Goal: Task Accomplishment & Management: Manage account settings

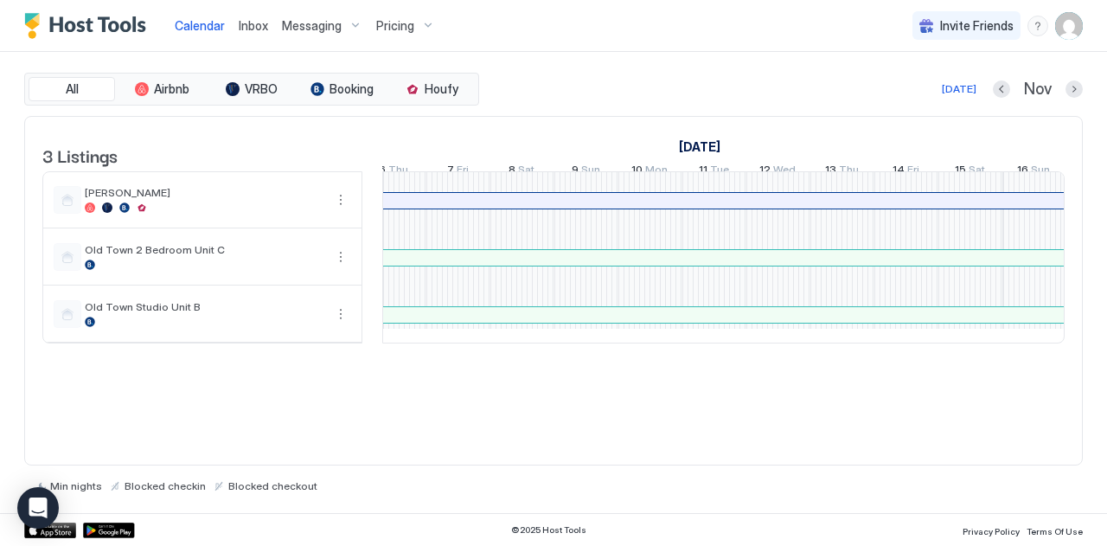
scroll to position [0, 1281]
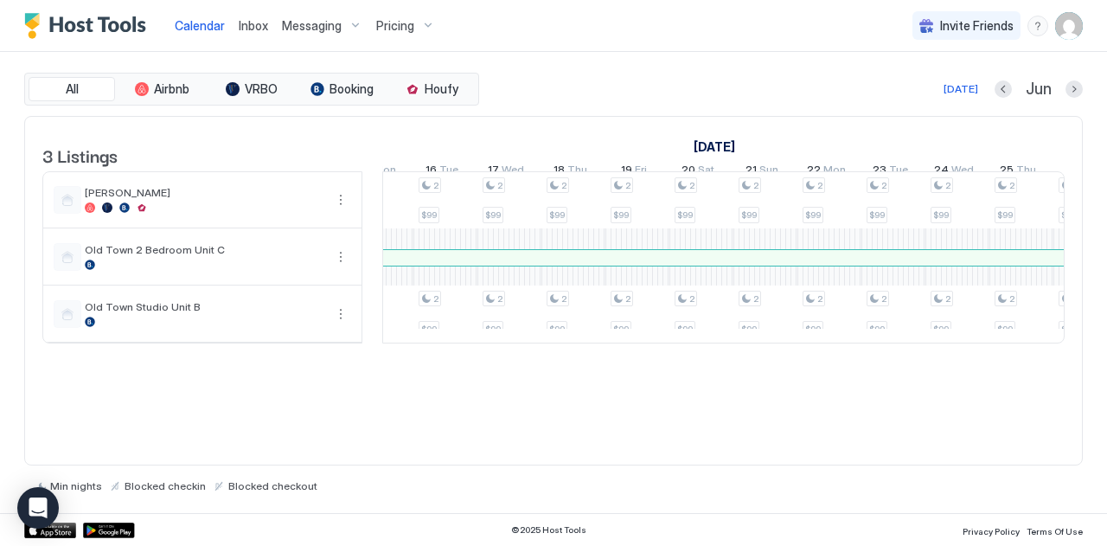
click at [1069, 89] on button "Next month" at bounding box center [1074, 88] width 17 height 17
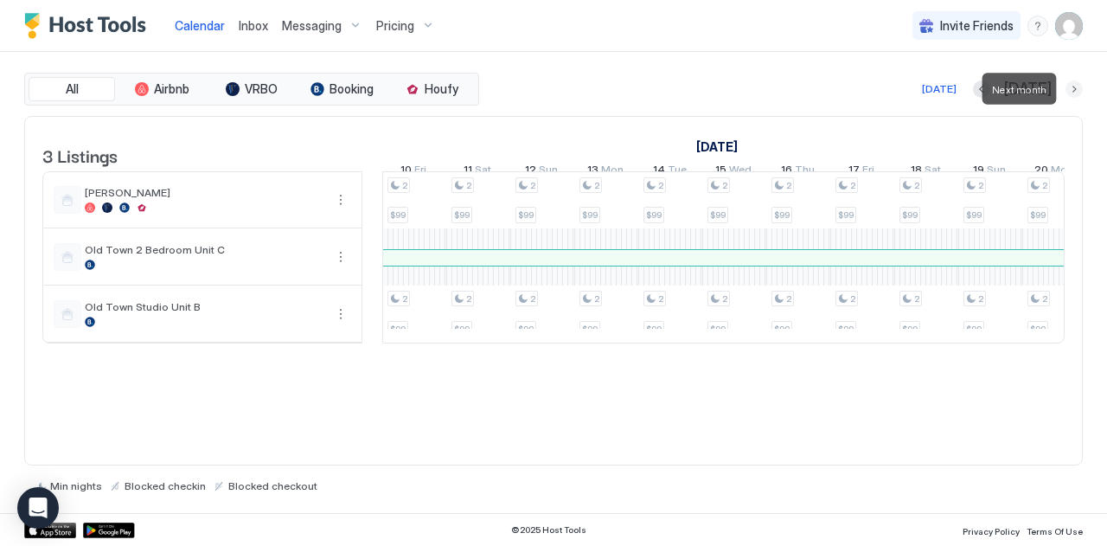
click at [1079, 89] on button "Next month" at bounding box center [1074, 88] width 17 height 17
click at [1079, 87] on button "Next month" at bounding box center [1074, 88] width 17 height 17
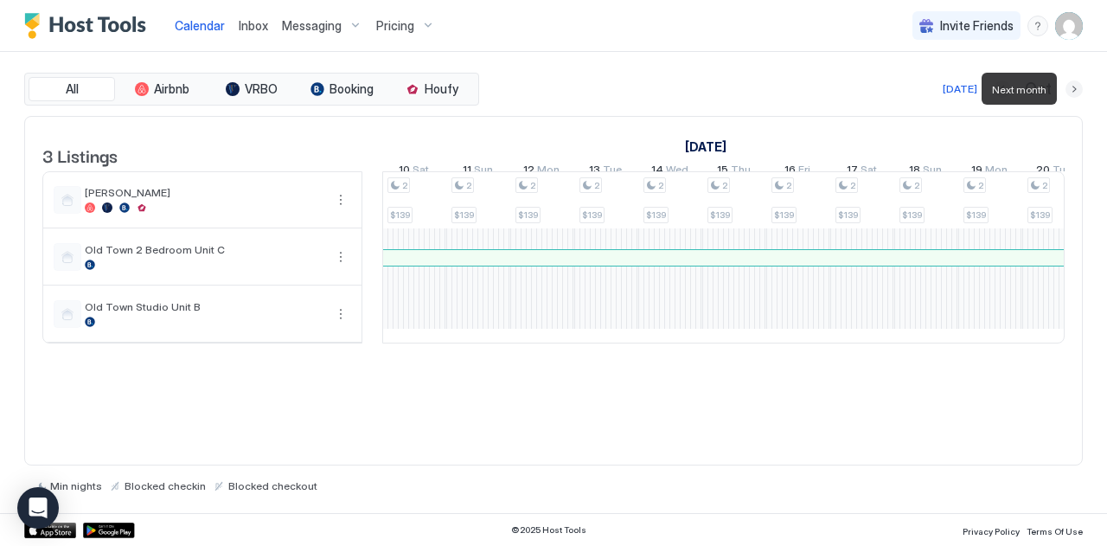
click at [1072, 89] on button "Next month" at bounding box center [1074, 88] width 17 height 17
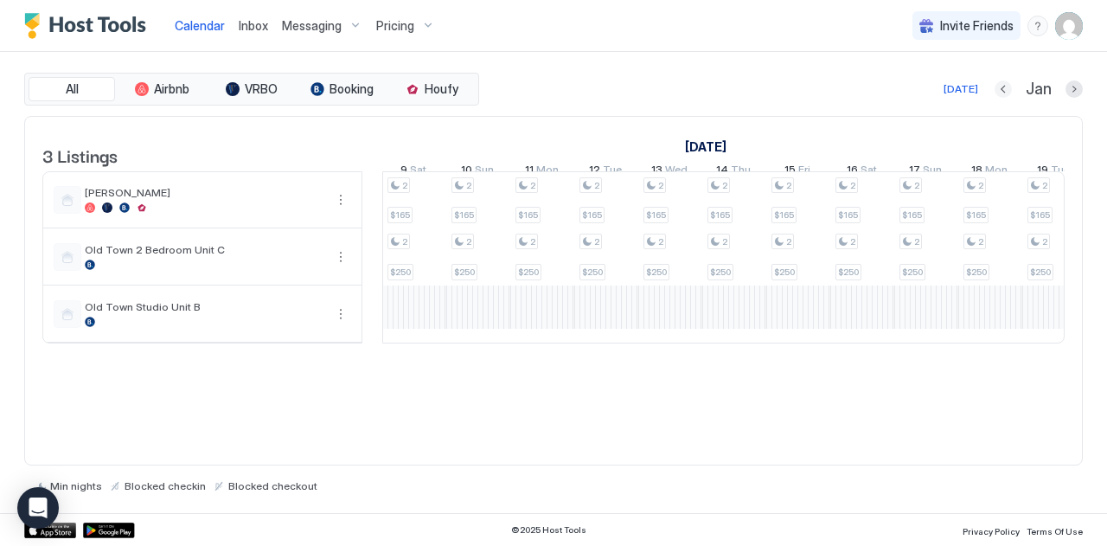
click at [1005, 86] on button "Previous month" at bounding box center [1003, 88] width 17 height 17
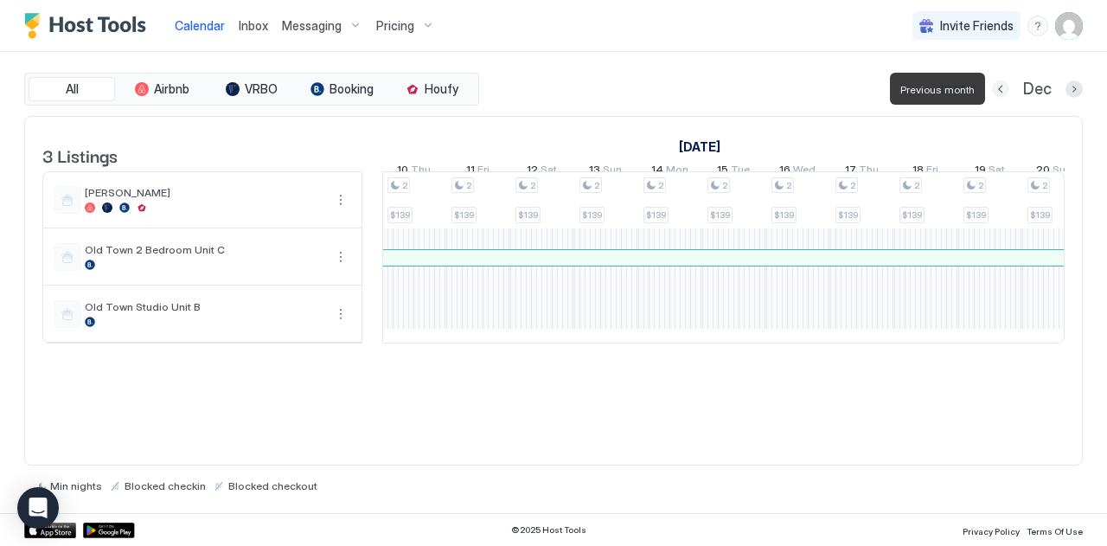
click at [1005, 86] on button "Previous month" at bounding box center [1000, 88] width 17 height 17
click at [1005, 86] on button "Previous month" at bounding box center [1001, 88] width 17 height 17
click at [1005, 86] on button "Previous month" at bounding box center [1002, 88] width 17 height 17
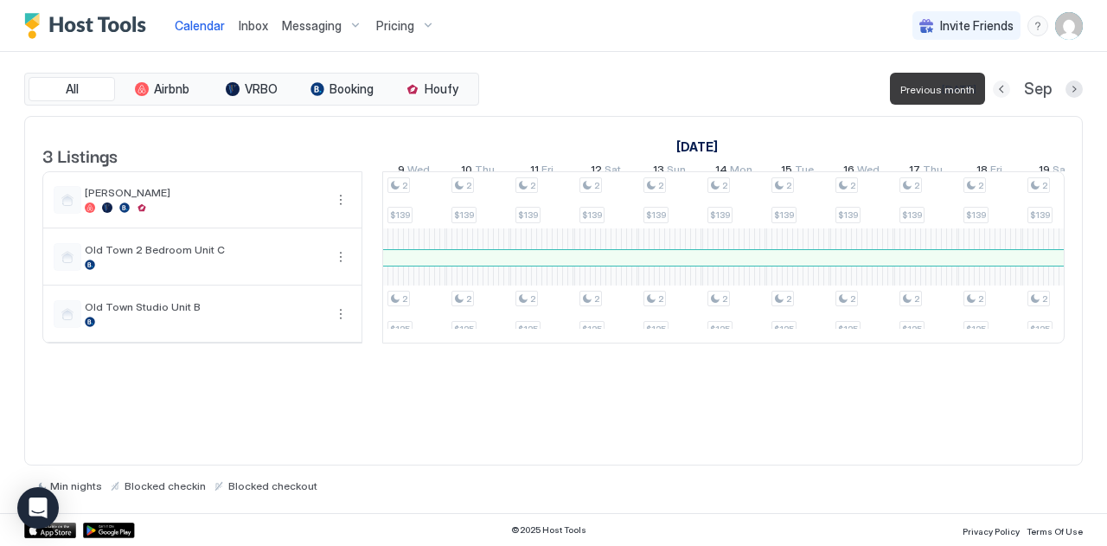
click at [1005, 86] on button "Previous month" at bounding box center [1001, 88] width 17 height 17
click at [1005, 86] on button "Previous month" at bounding box center [1000, 88] width 17 height 17
click at [1074, 86] on button "Next month" at bounding box center [1074, 88] width 17 height 17
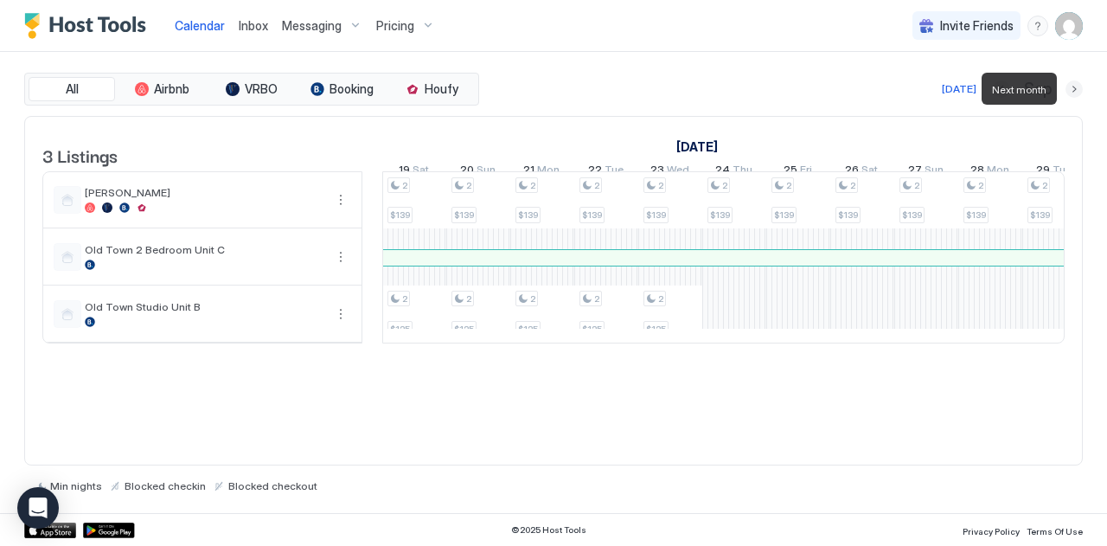
click at [1074, 86] on button "Next month" at bounding box center [1074, 88] width 17 height 17
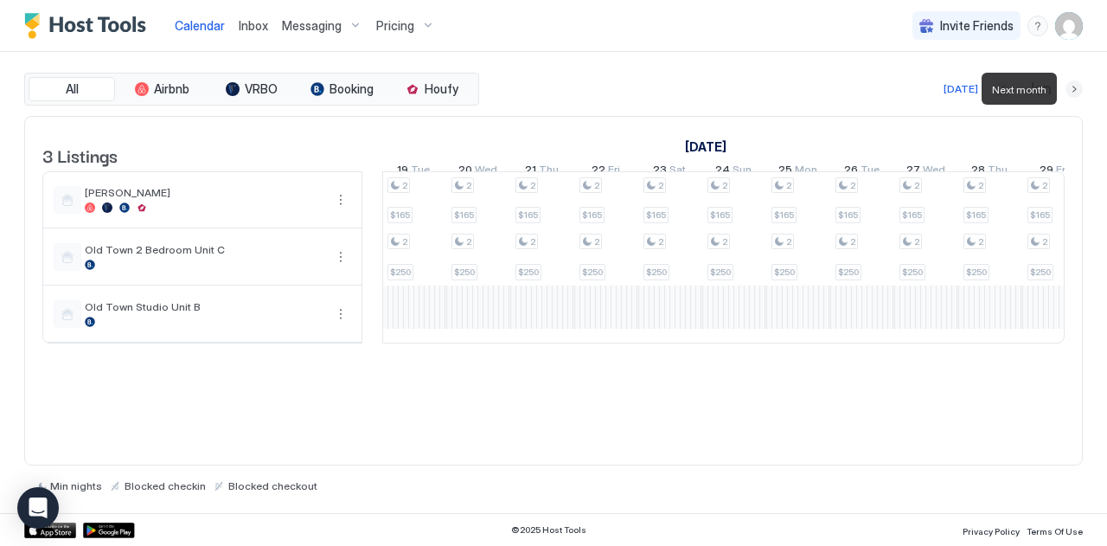
click at [1074, 86] on button "Next month" at bounding box center [1074, 88] width 17 height 17
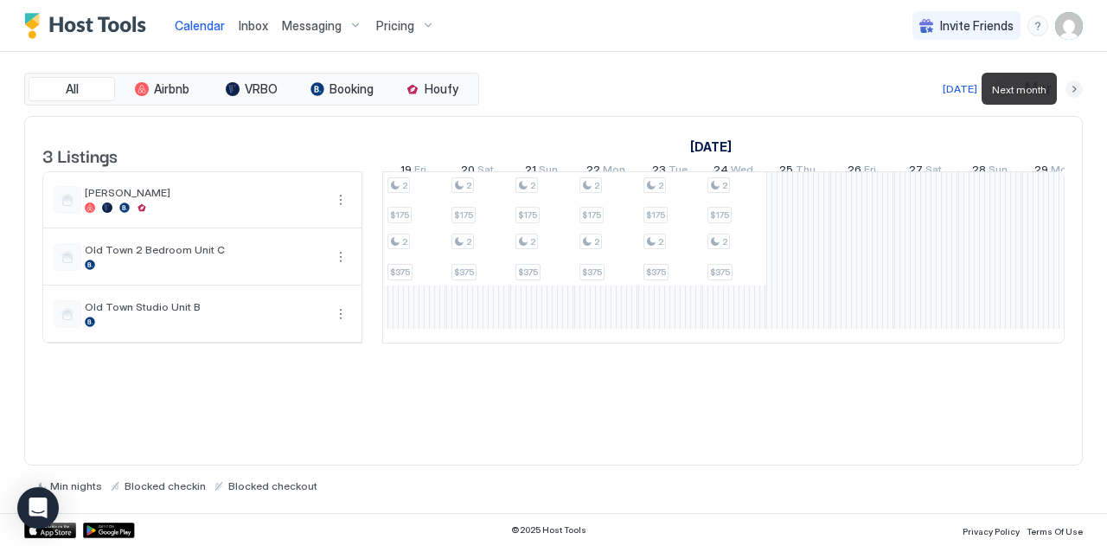
click at [1074, 86] on button "Next month" at bounding box center [1074, 88] width 17 height 17
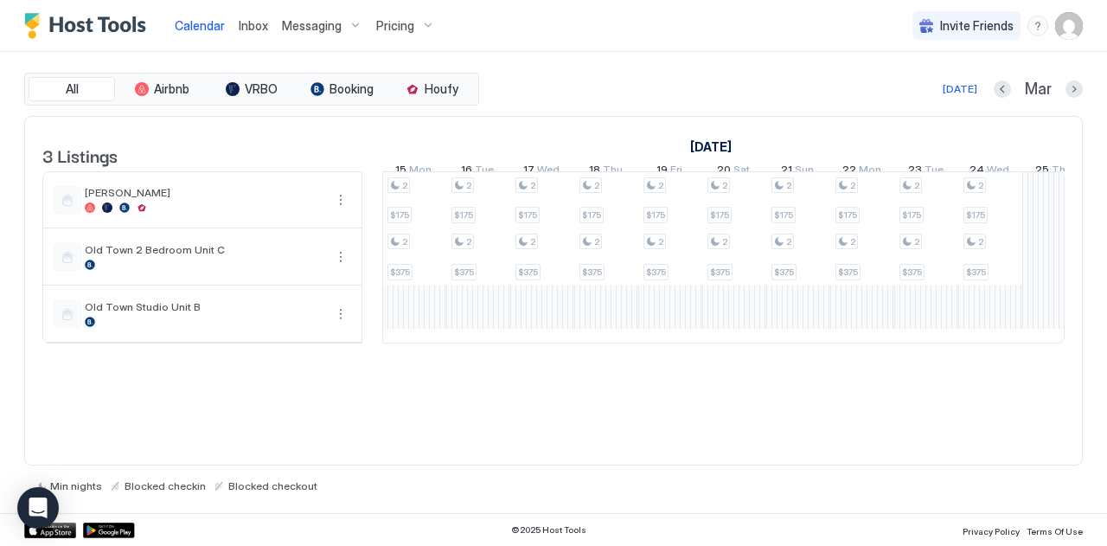
click at [251, 24] on span "Inbox" at bounding box center [253, 25] width 29 height 15
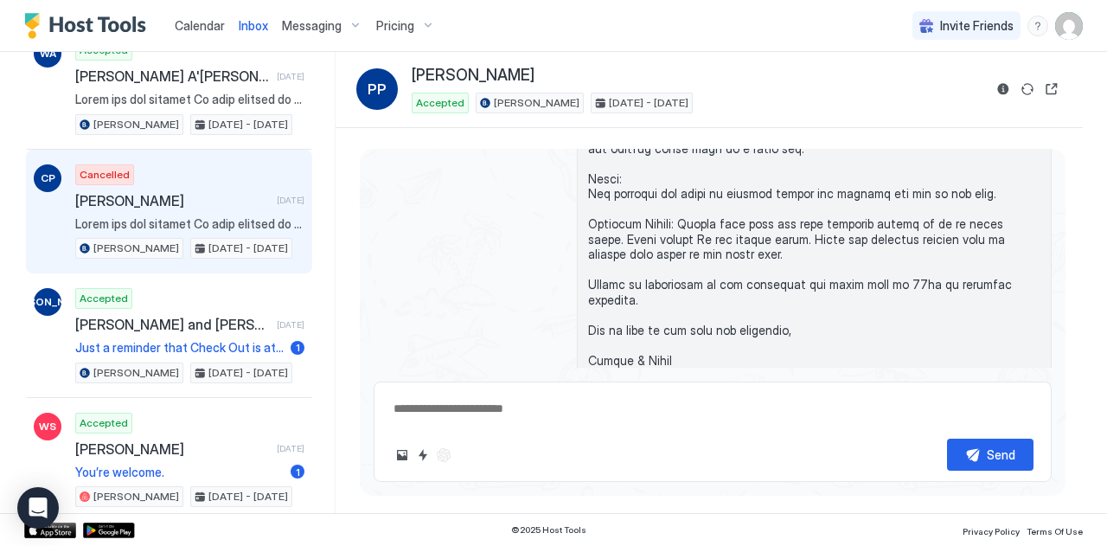
click at [185, 177] on div "Cancelled [PERSON_NAME] [DATE] [PERSON_NAME] [DATE] - [DATE]" at bounding box center [189, 211] width 229 height 95
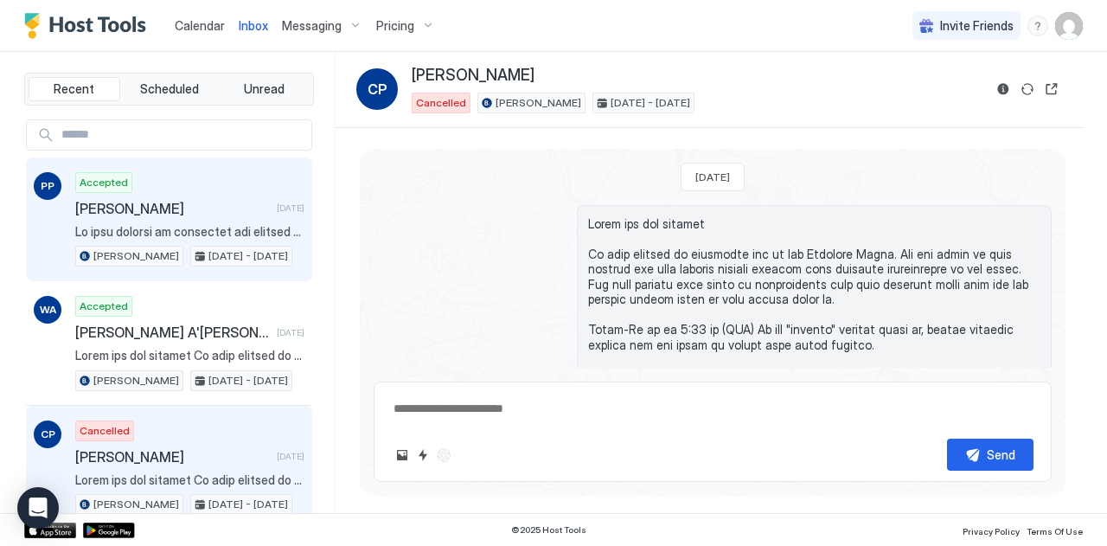
click at [187, 191] on div "Accepted [PERSON_NAME] [DATE] [PERSON_NAME] [DATE] - [DATE]" at bounding box center [189, 219] width 229 height 95
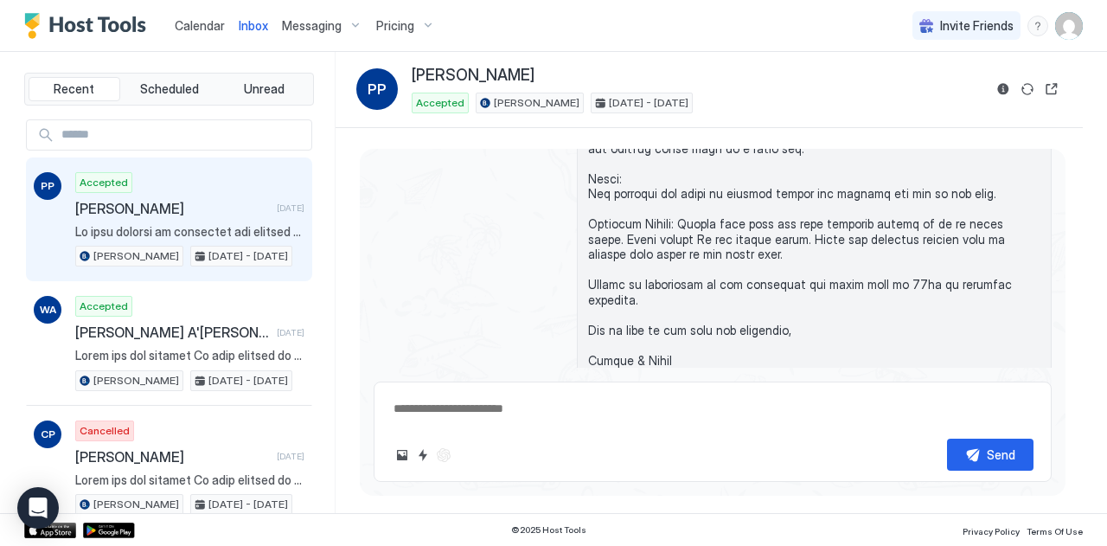
click at [197, 23] on span "Calendar" at bounding box center [200, 25] width 50 height 15
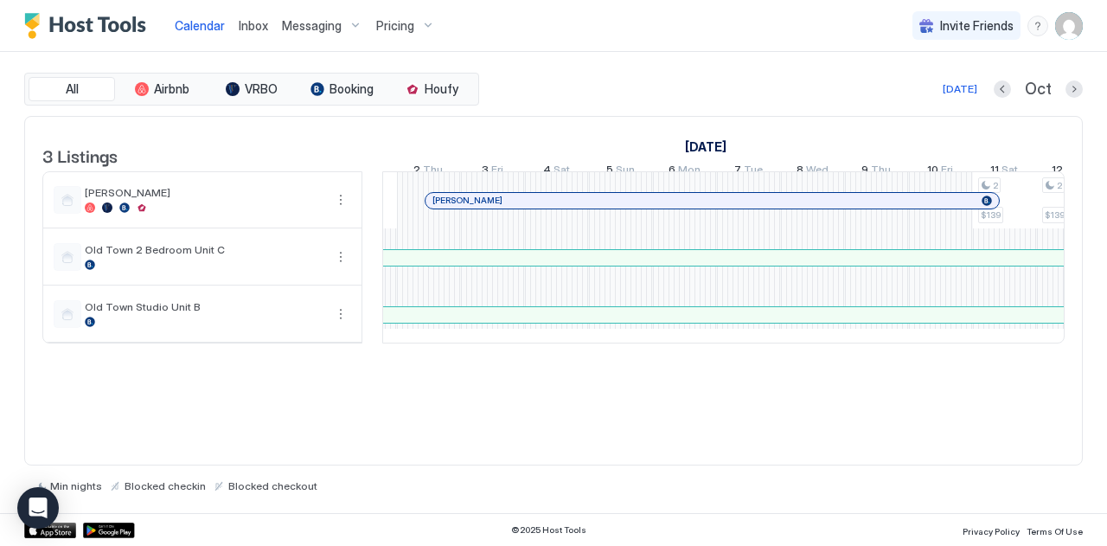
scroll to position [0, 1531]
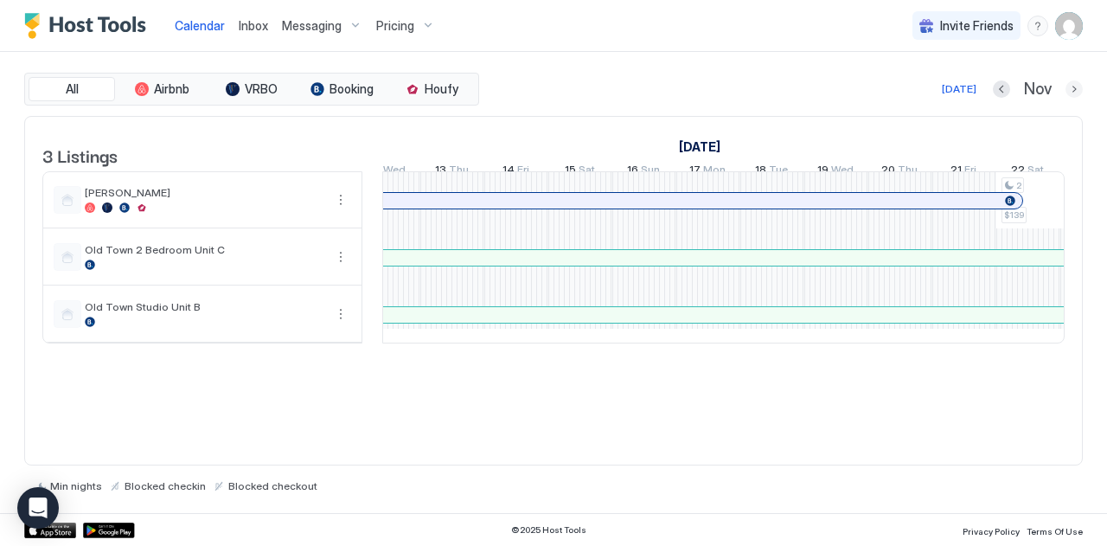
click at [1076, 88] on button "Next month" at bounding box center [1074, 88] width 17 height 17
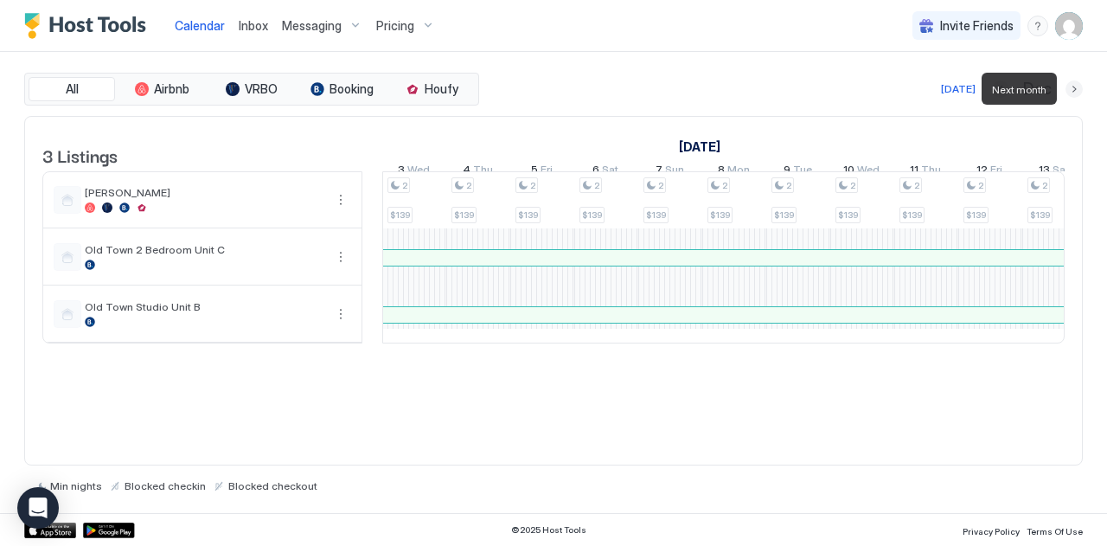
click at [1076, 88] on button "Next month" at bounding box center [1074, 88] width 17 height 17
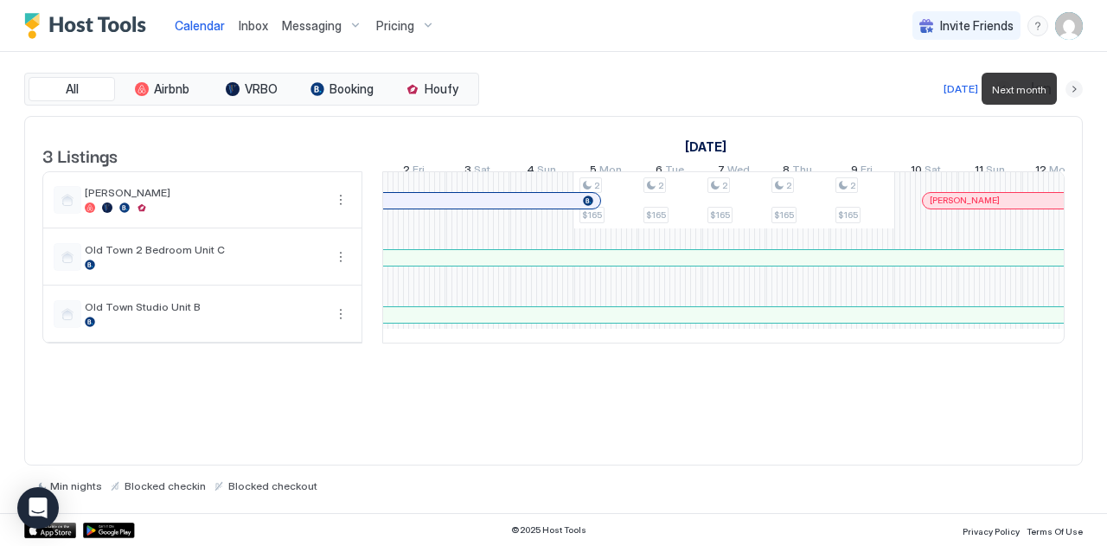
click at [1076, 88] on button "Next month" at bounding box center [1074, 88] width 17 height 17
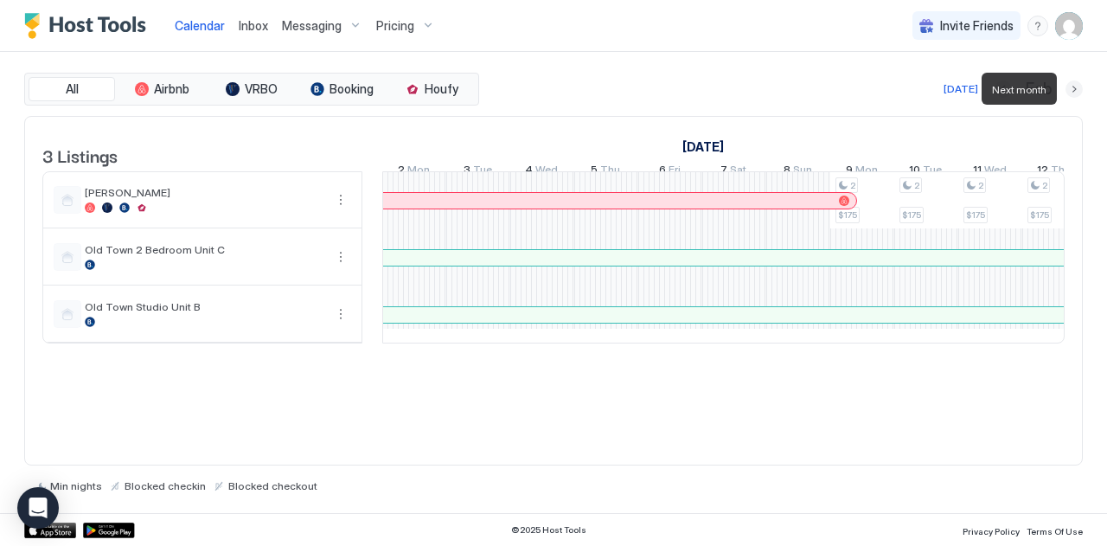
click at [1076, 88] on button "Next month" at bounding box center [1074, 88] width 17 height 17
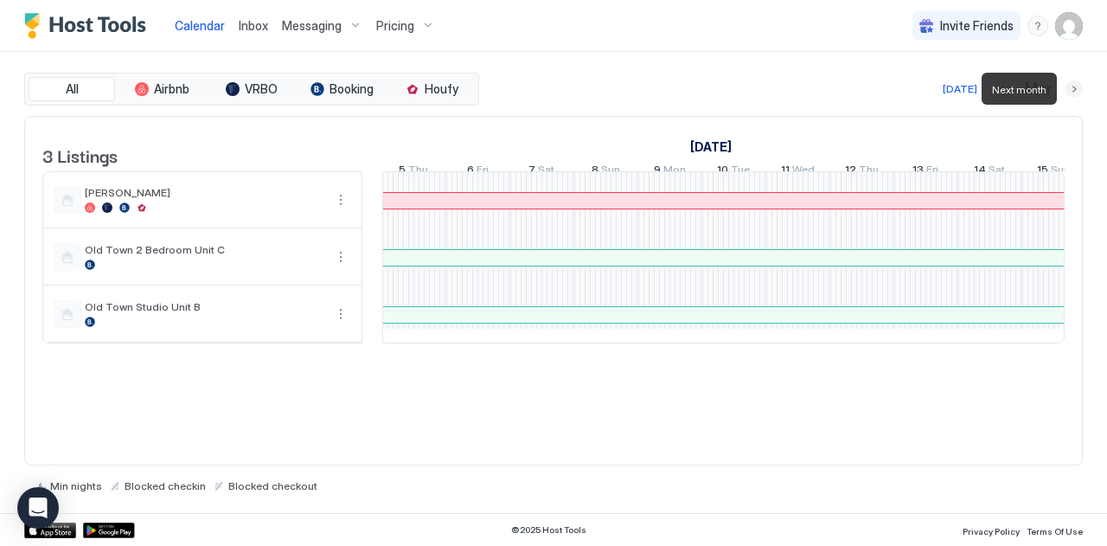
click at [1076, 88] on button "Next month" at bounding box center [1074, 88] width 17 height 17
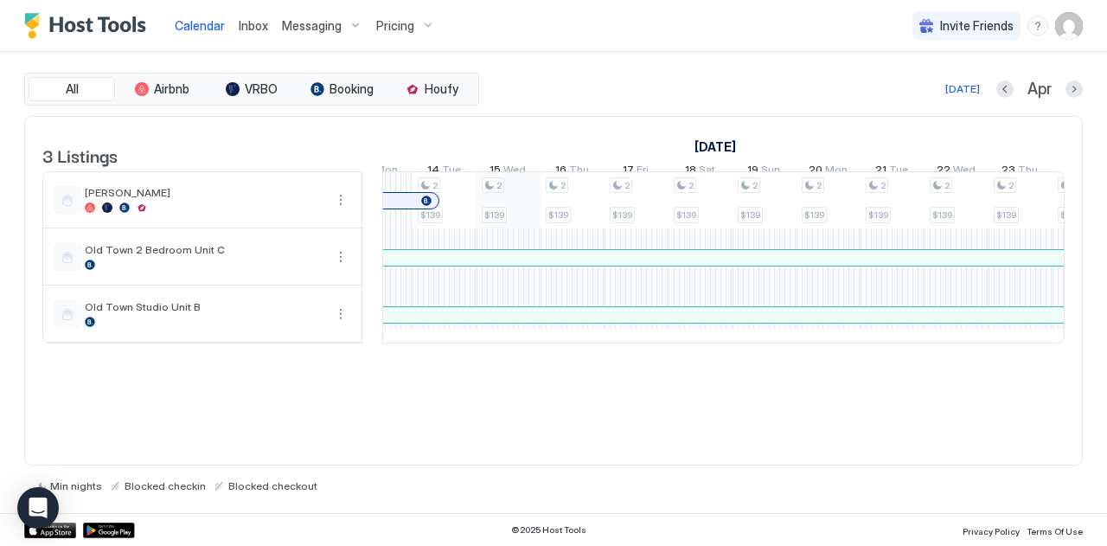
click at [514, 212] on div "2 $175 2 $175 2 $175 2 $175 2 $175 2 $175 2 $175 2 $139 2 $139 2 $139 2 $139 2 …" at bounding box center [316, 257] width 3264 height 170
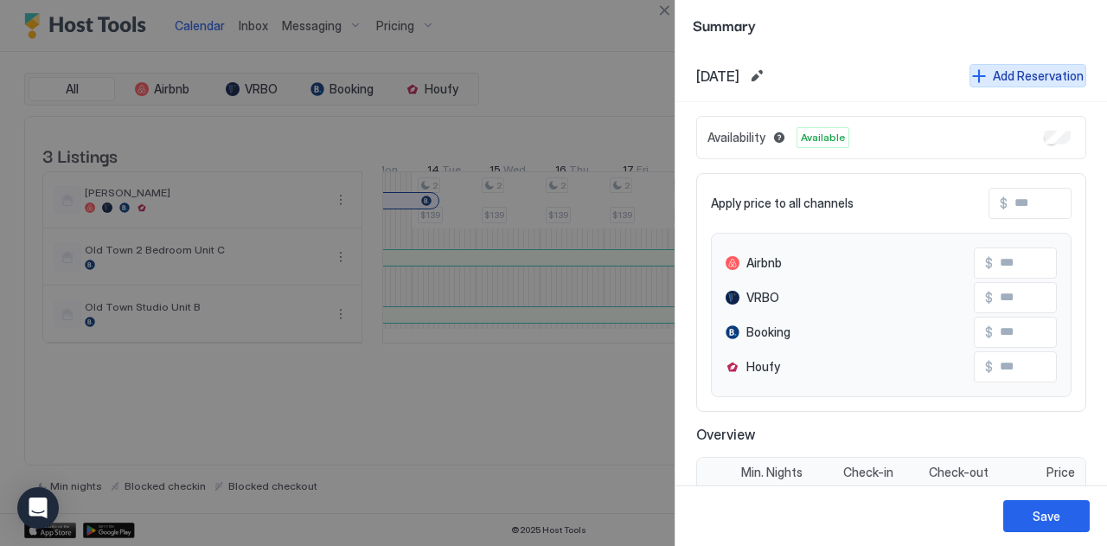
click at [1007, 77] on div "Add Reservation" at bounding box center [1038, 76] width 91 height 18
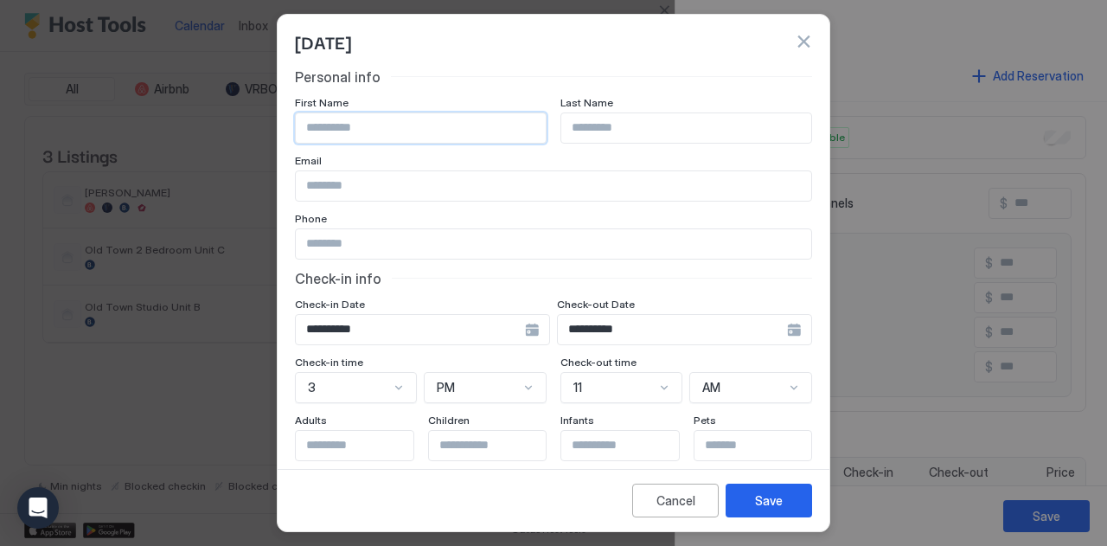
click at [512, 127] on input "Input Field" at bounding box center [421, 127] width 250 height 29
type input "*****"
type input "********"
type input "**********"
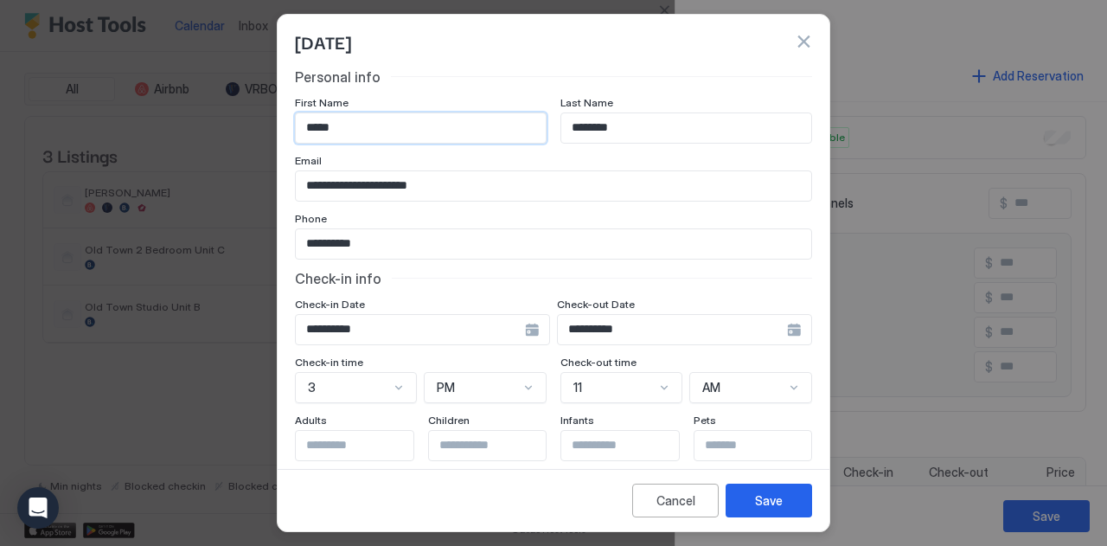
click at [785, 331] on div "**********" at bounding box center [684, 329] width 255 height 31
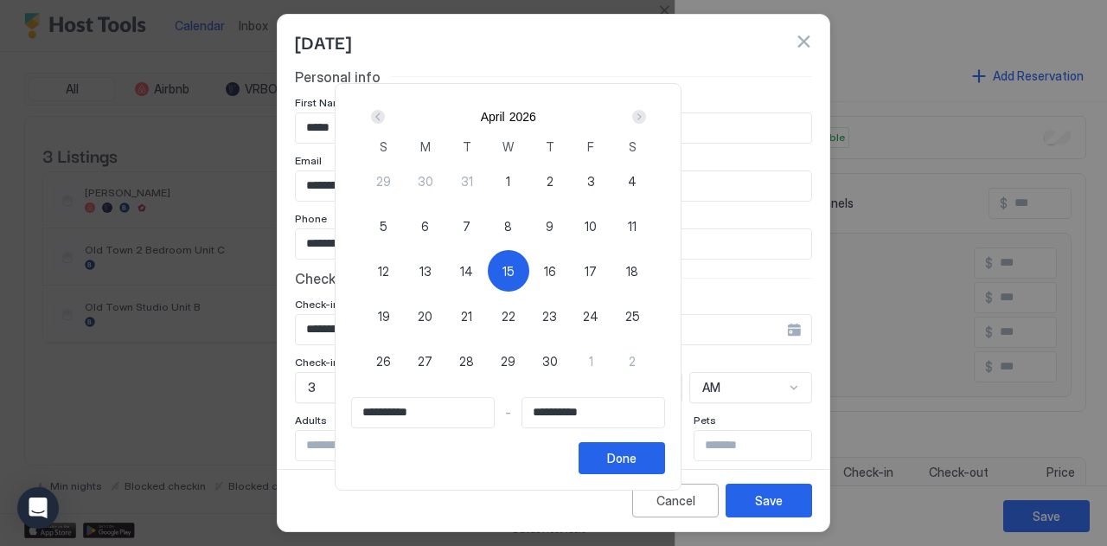
click at [646, 118] on div "Next" at bounding box center [639, 117] width 14 height 14
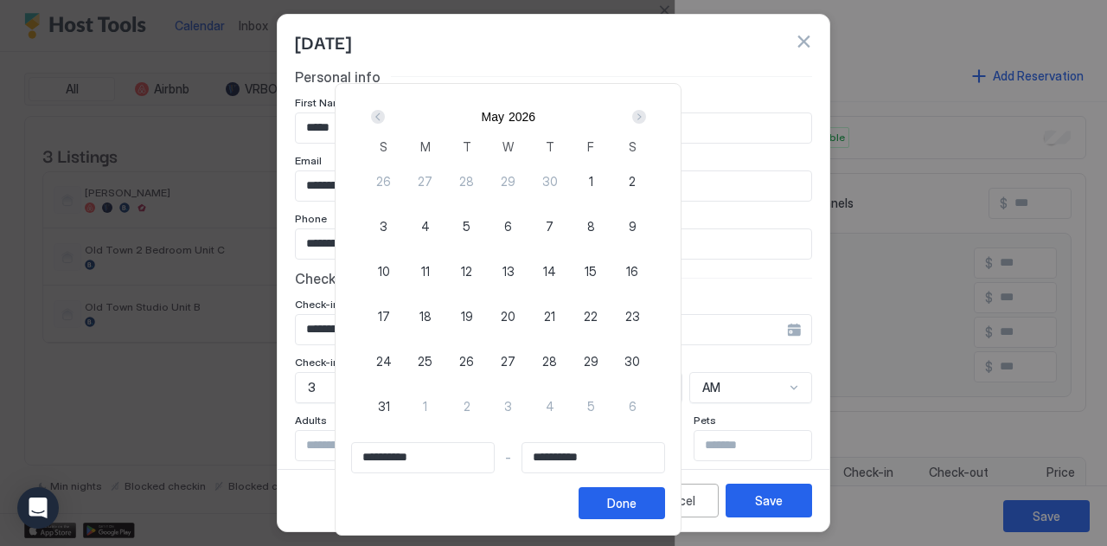
click at [646, 118] on div "Next" at bounding box center [639, 117] width 14 height 14
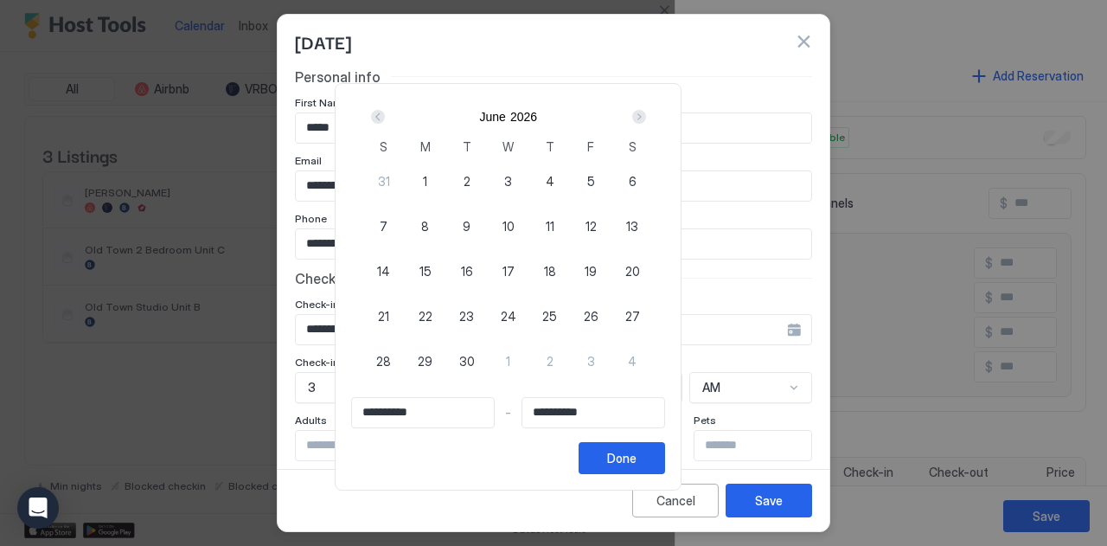
click at [646, 118] on div "Next" at bounding box center [639, 117] width 14 height 14
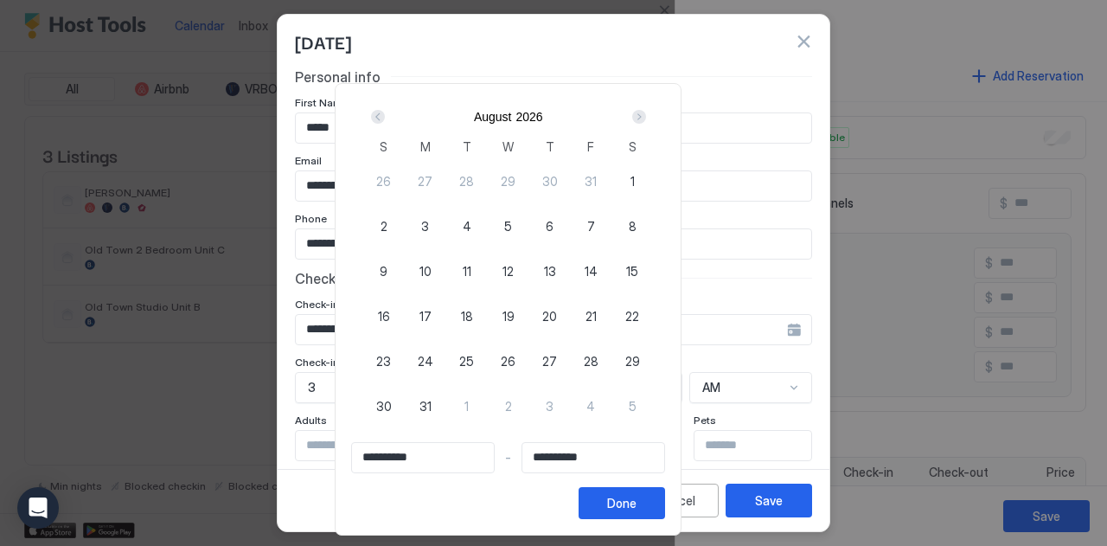
click at [646, 118] on div "Next" at bounding box center [639, 117] width 14 height 14
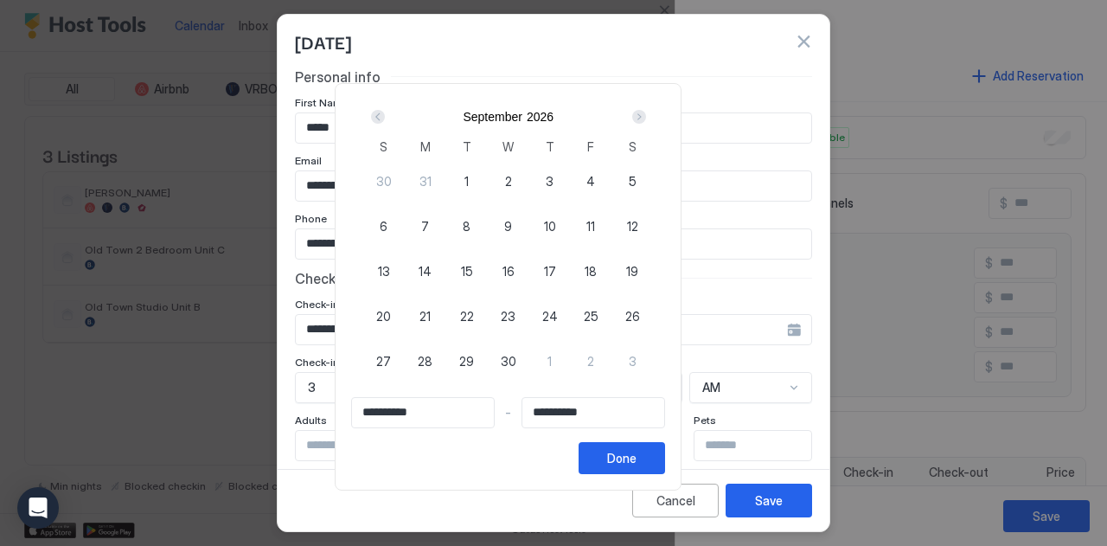
click at [646, 118] on div "Next" at bounding box center [639, 117] width 14 height 14
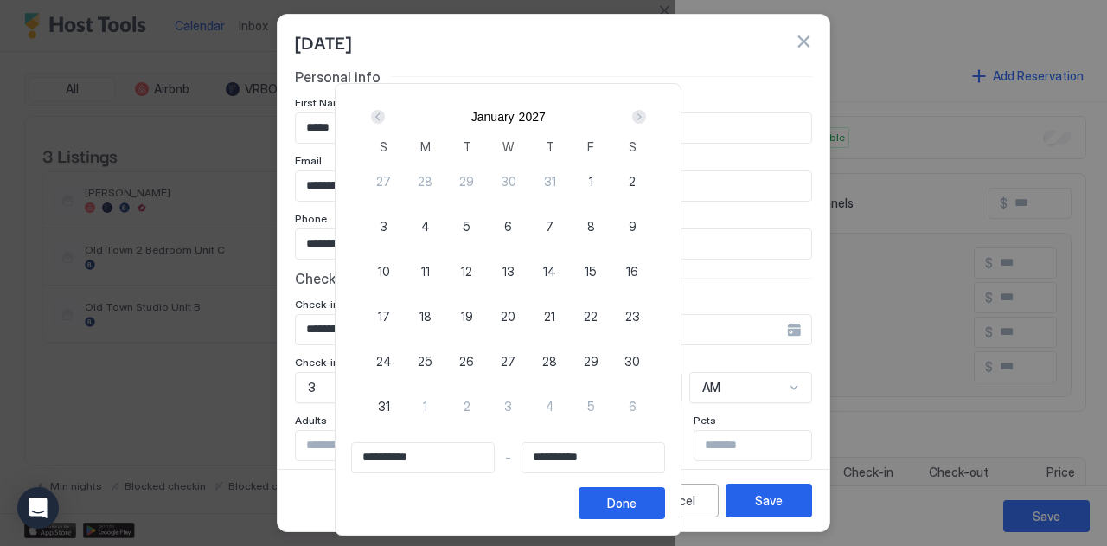
click at [646, 118] on div "Next" at bounding box center [639, 117] width 14 height 14
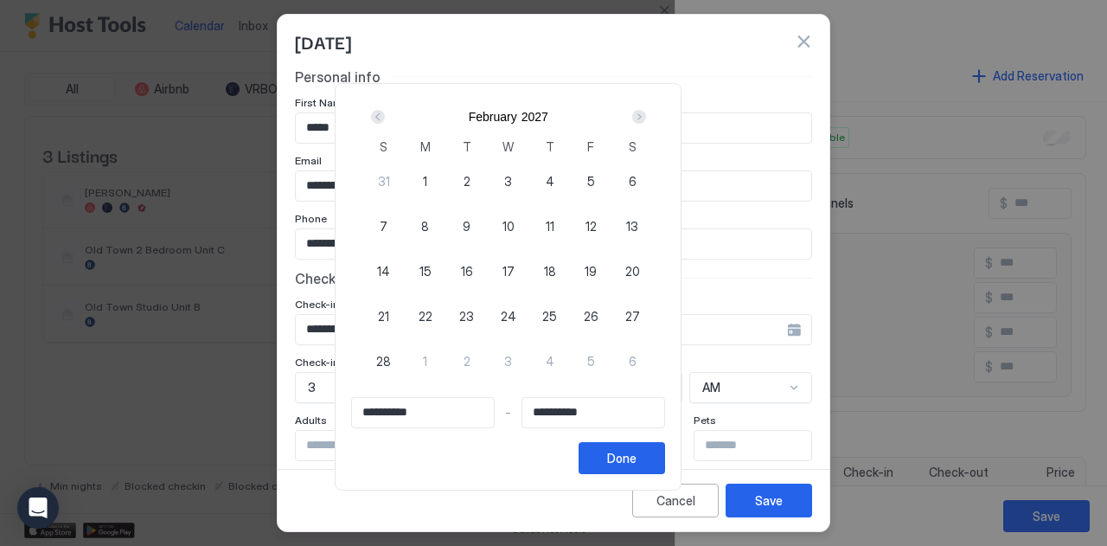
click at [646, 118] on div "Next" at bounding box center [639, 117] width 14 height 14
click at [599, 358] on span "30" at bounding box center [591, 361] width 16 height 18
type input "**********"
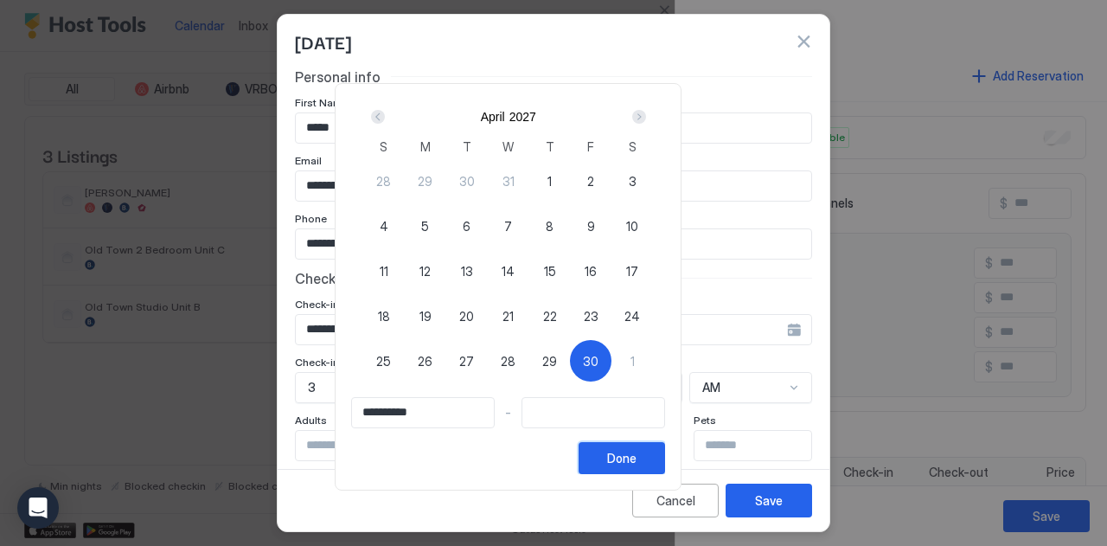
click at [637, 461] on div "Done" at bounding box center [621, 458] width 29 height 18
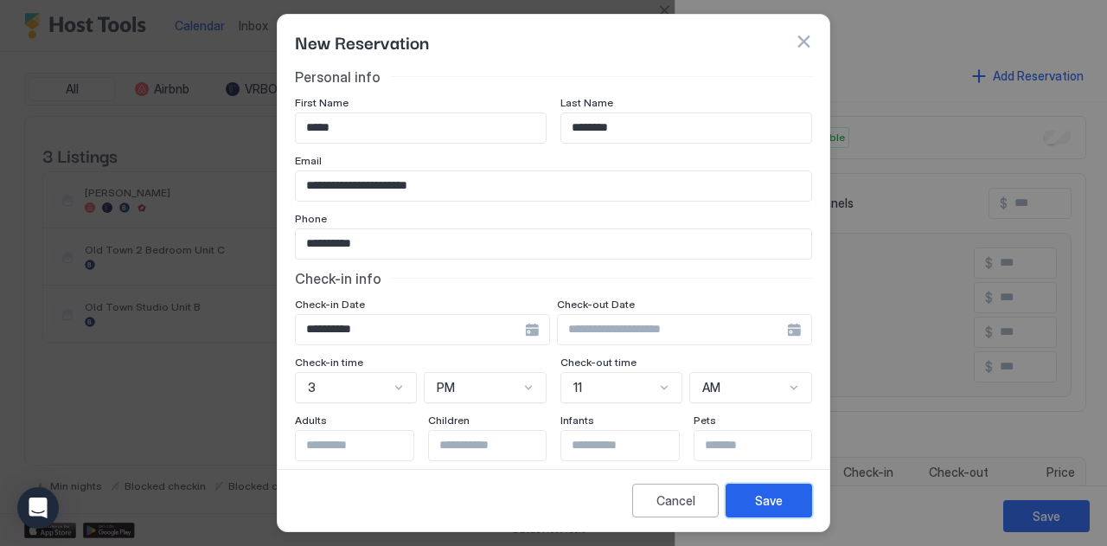
click at [766, 496] on div "Save" at bounding box center [769, 500] width 28 height 18
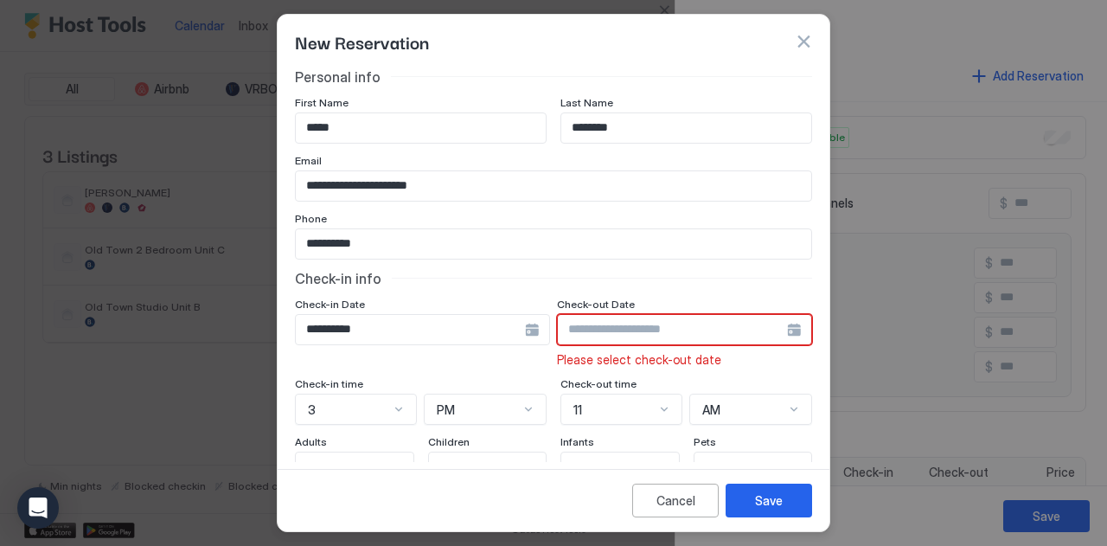
click at [529, 324] on div "**********" at bounding box center [422, 329] width 255 height 31
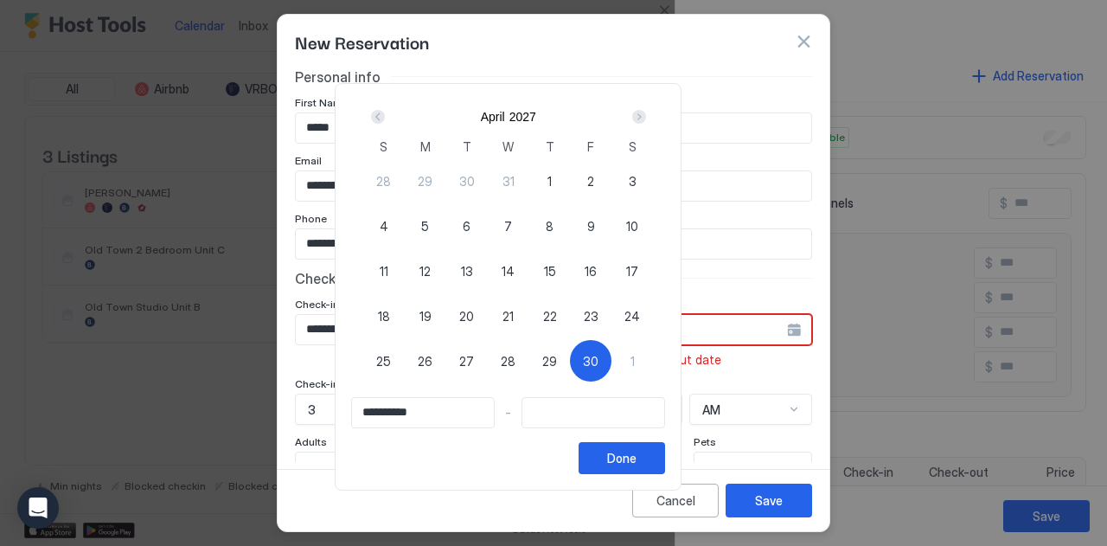
click at [418, 127] on div "[DATE]" at bounding box center [508, 116] width 291 height 29
click at [388, 118] on div "Prev" at bounding box center [378, 116] width 21 height 21
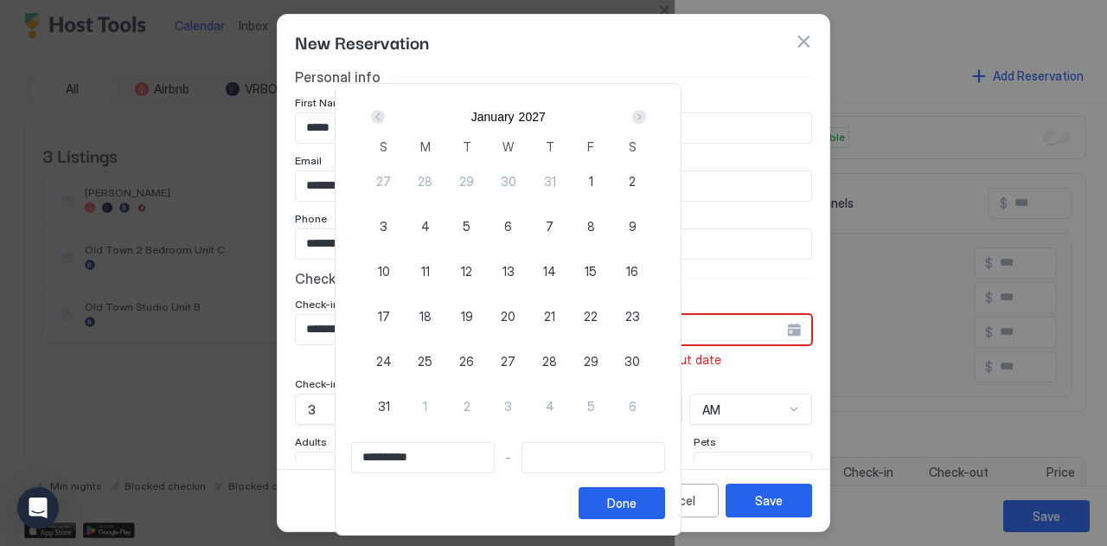
click at [388, 118] on div "Prev" at bounding box center [378, 116] width 21 height 21
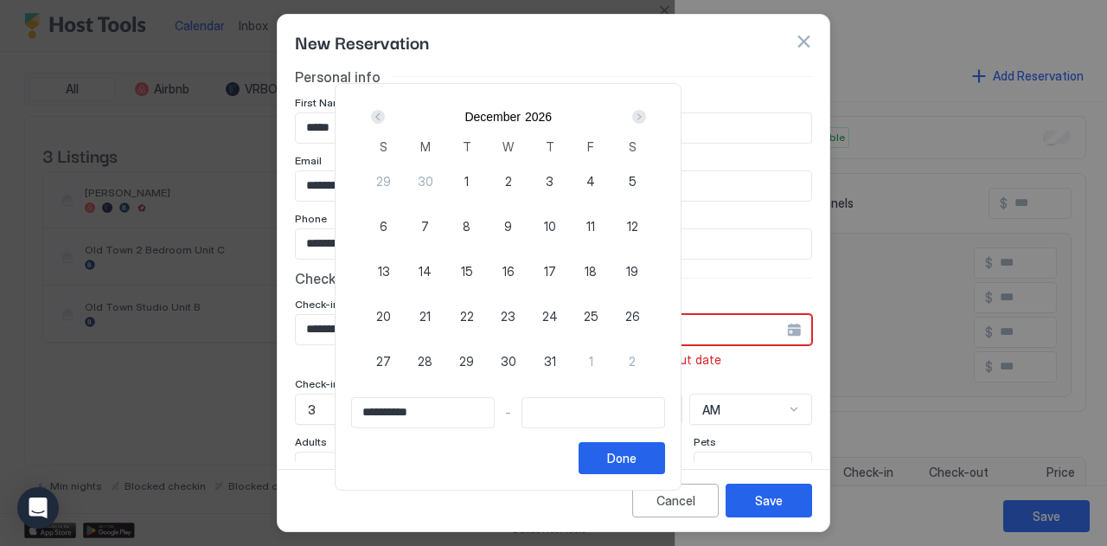
click at [388, 118] on div "Prev" at bounding box center [378, 116] width 21 height 21
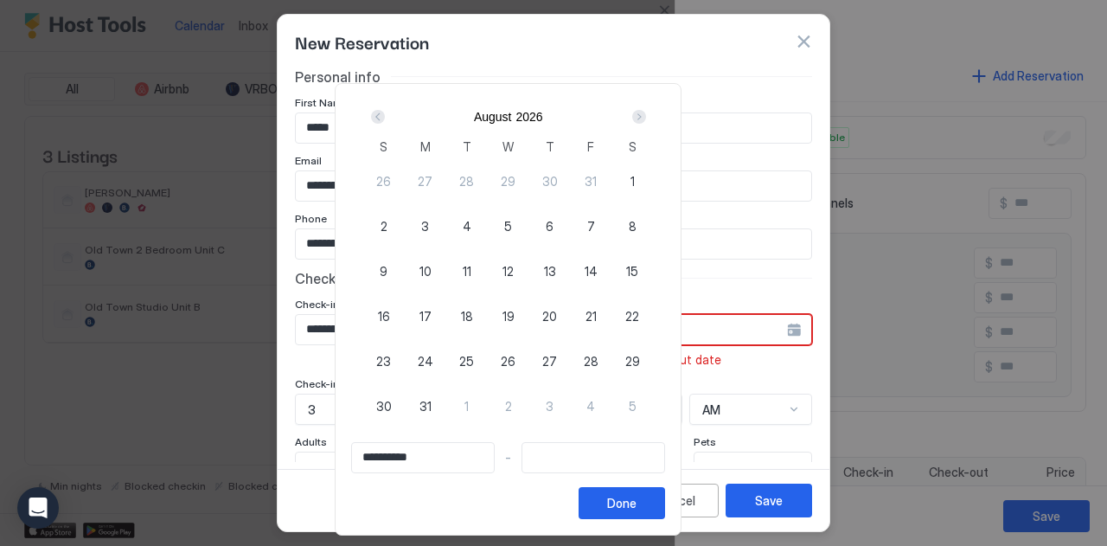
click at [388, 118] on div "Prev" at bounding box center [378, 116] width 21 height 21
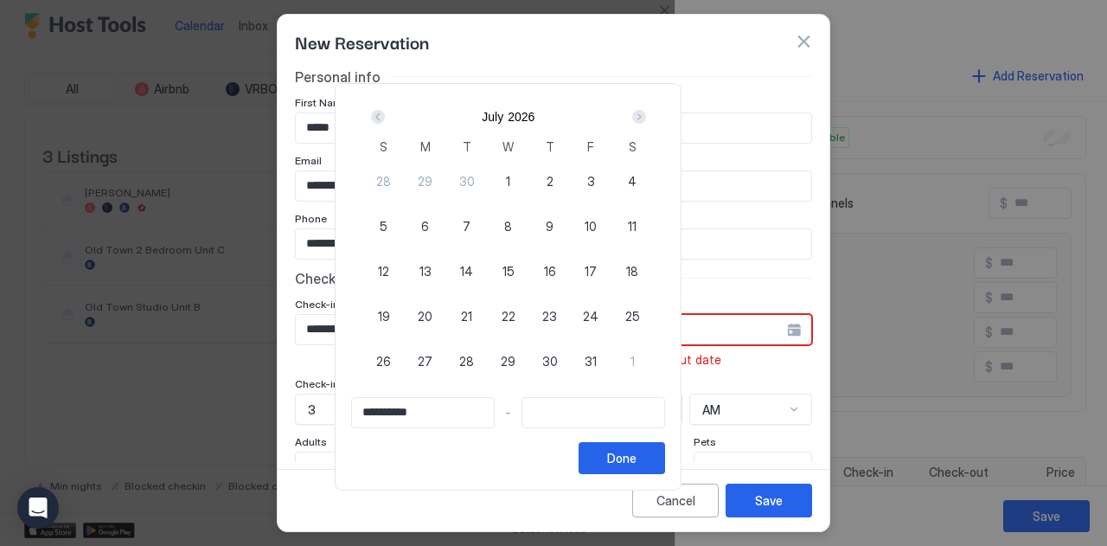
click at [388, 118] on div "Prev" at bounding box center [378, 116] width 21 height 21
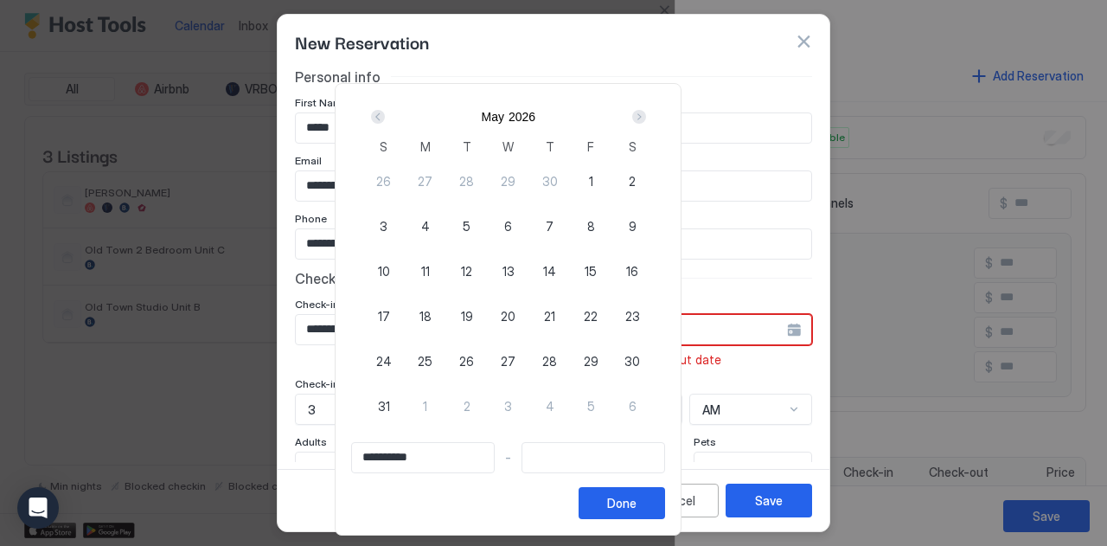
click at [388, 118] on div "Prev" at bounding box center [378, 116] width 21 height 21
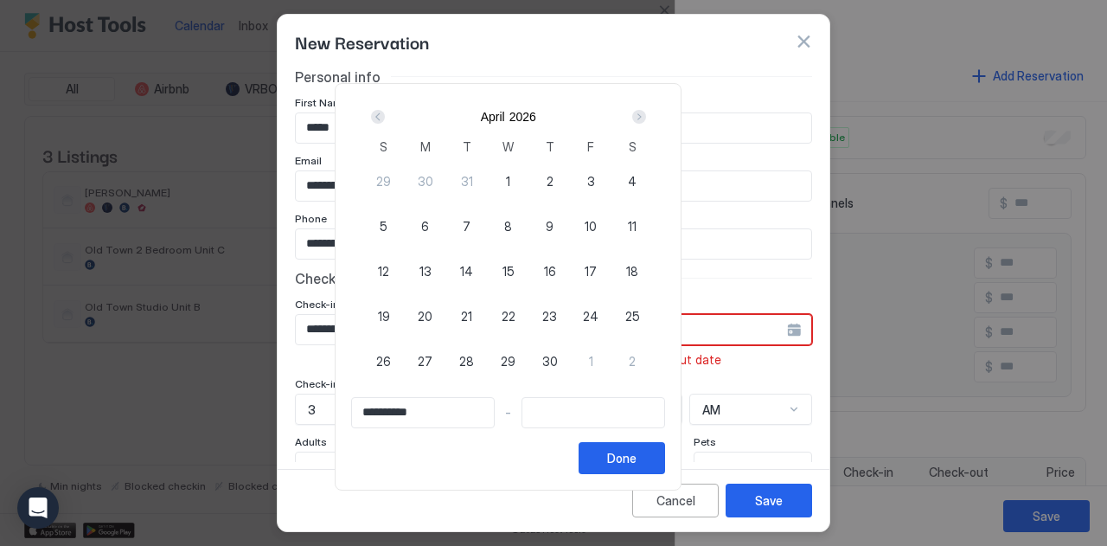
click at [515, 272] on span "15" at bounding box center [509, 271] width 12 height 18
type input "**********"
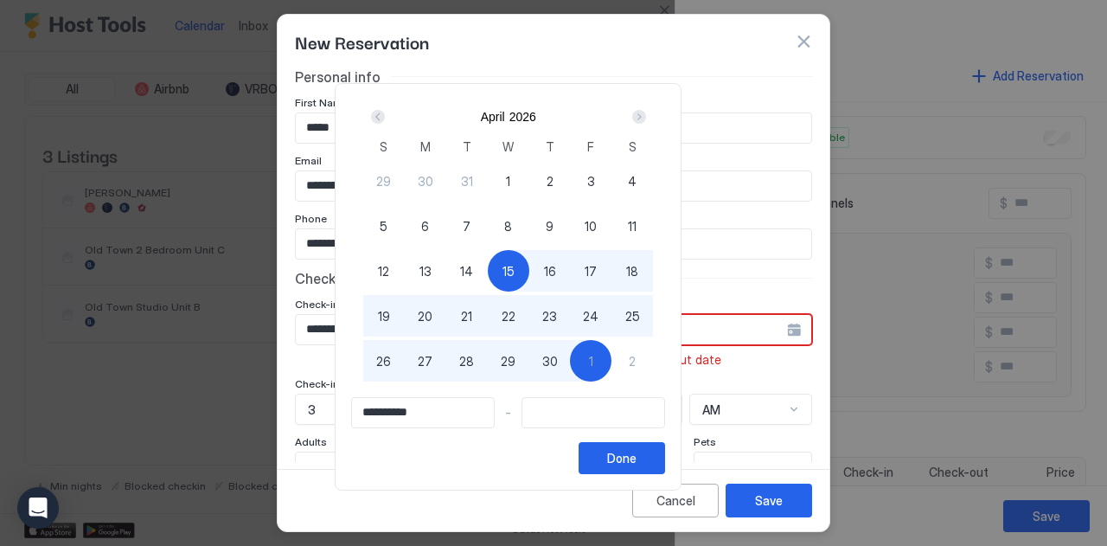
click at [630, 411] on input "Input Field" at bounding box center [593, 412] width 142 height 29
click at [646, 118] on div "Next" at bounding box center [639, 117] width 14 height 14
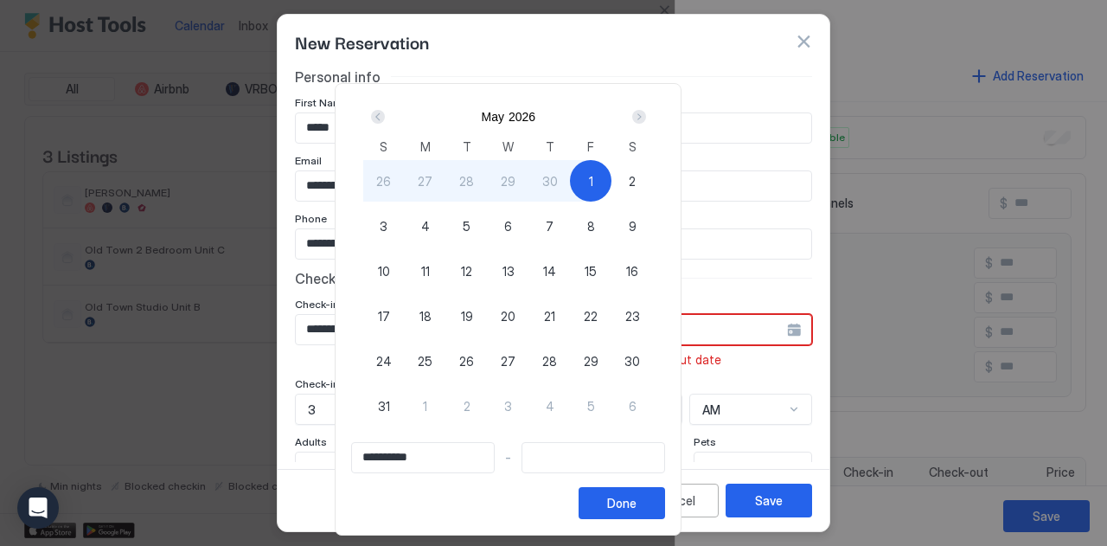
click at [646, 118] on div "Next" at bounding box center [639, 117] width 14 height 14
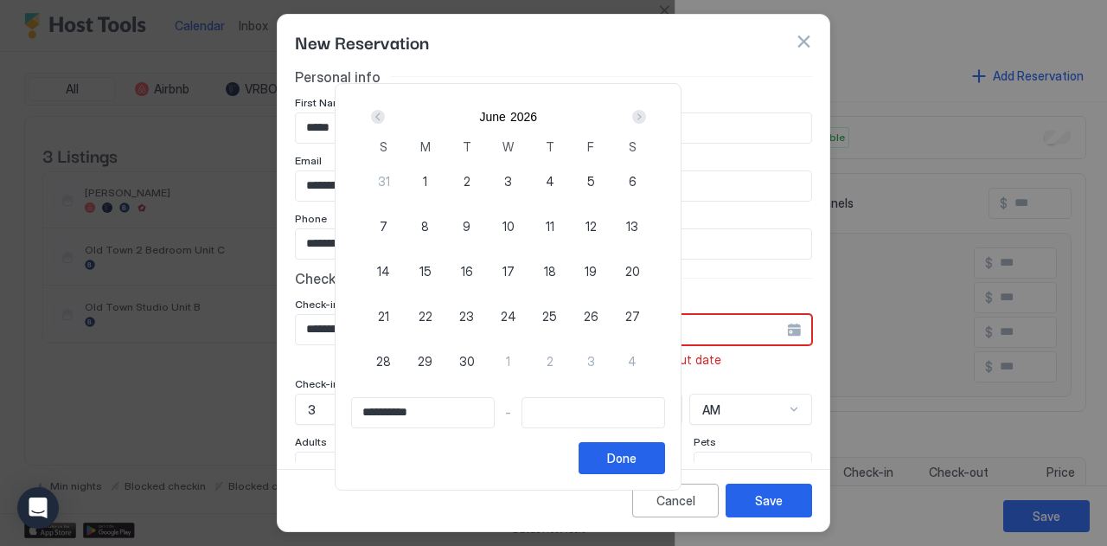
click at [646, 118] on div "Next" at bounding box center [639, 117] width 14 height 14
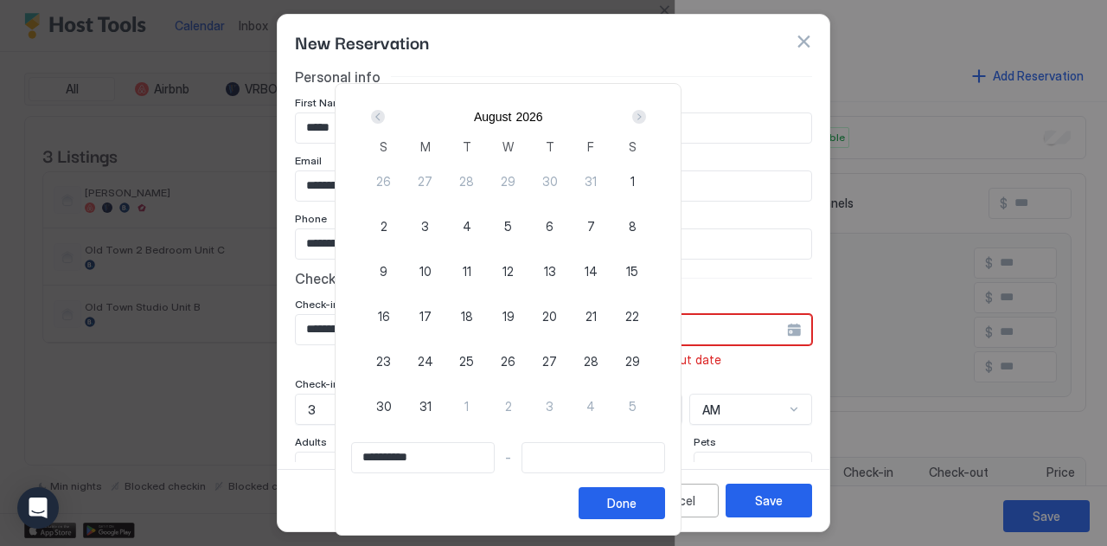
click at [646, 118] on div "Next" at bounding box center [639, 117] width 14 height 14
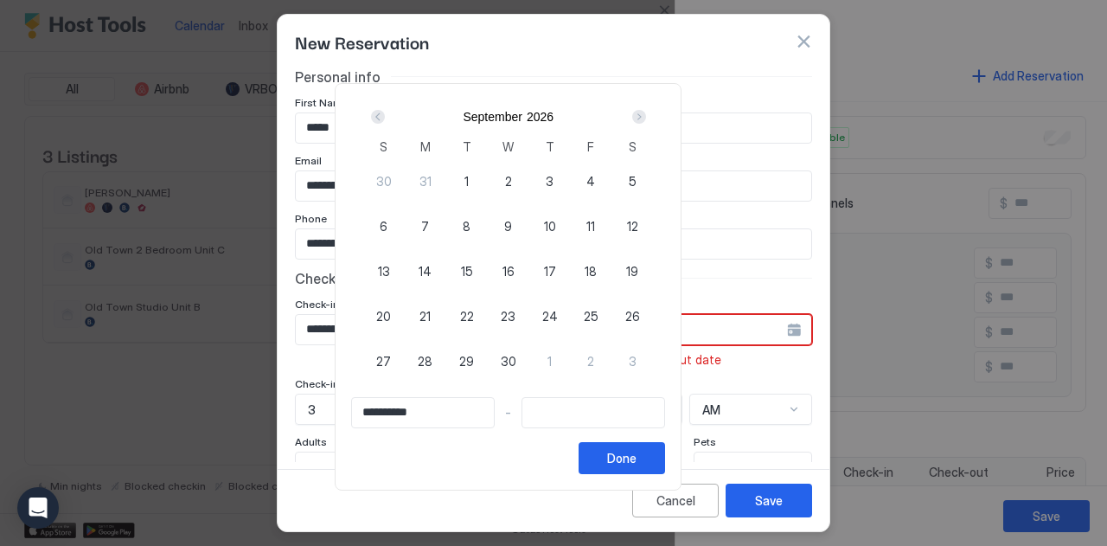
click at [646, 118] on div "Next" at bounding box center [639, 117] width 14 height 14
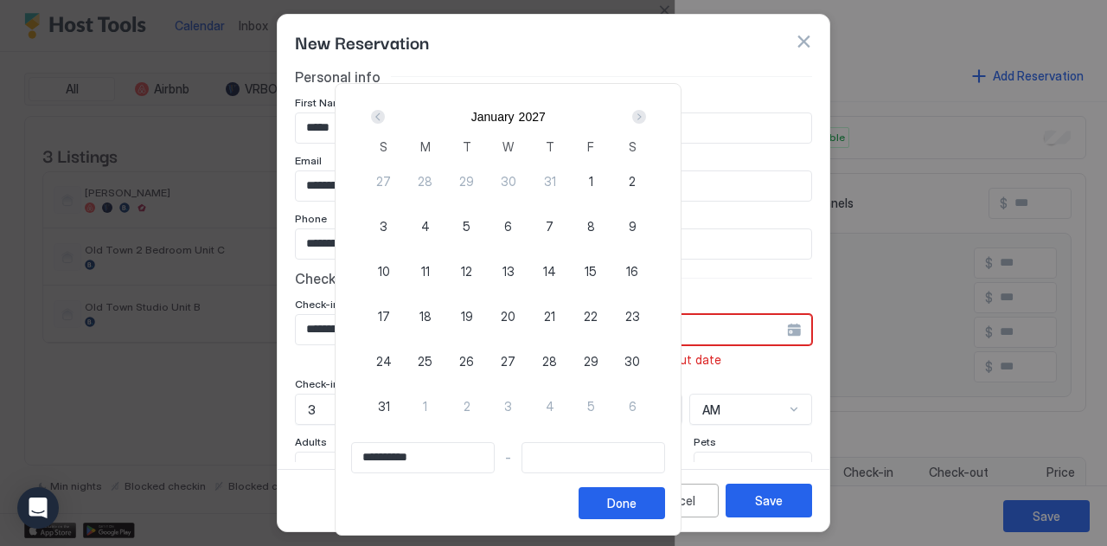
click at [646, 118] on div "Next" at bounding box center [639, 117] width 14 height 14
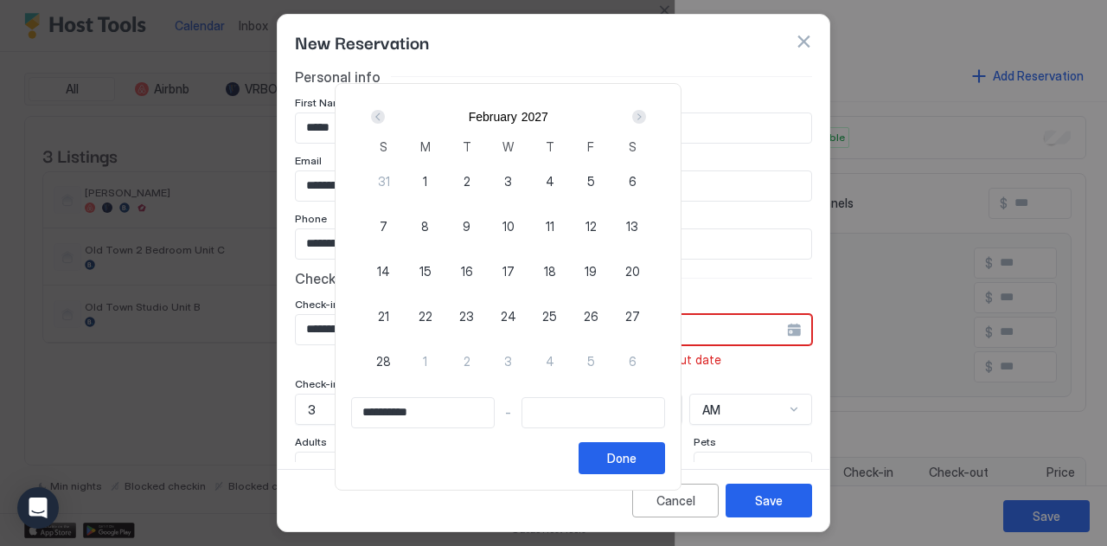
click at [646, 118] on div "Next" at bounding box center [639, 117] width 14 height 14
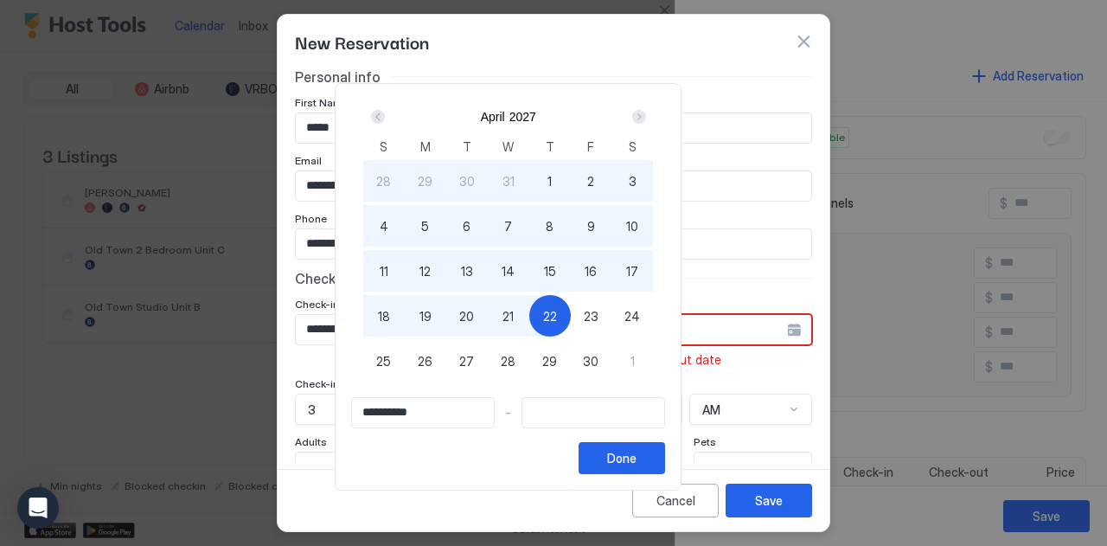
type input "**********"
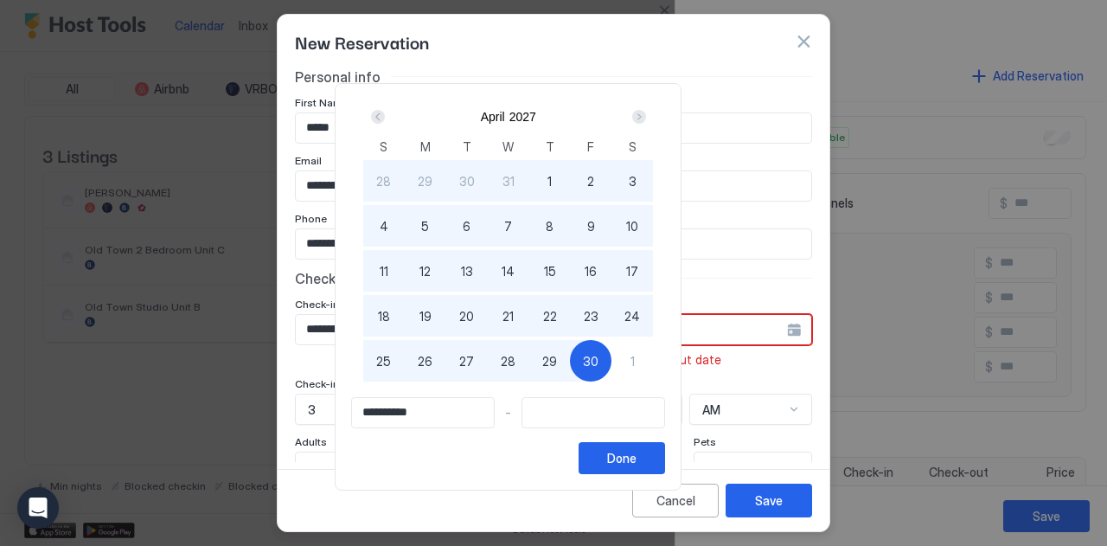
click at [611, 365] on div "30" at bounding box center [591, 361] width 42 height 42
type input "**********"
click at [637, 457] on div "Done" at bounding box center [621, 458] width 29 height 18
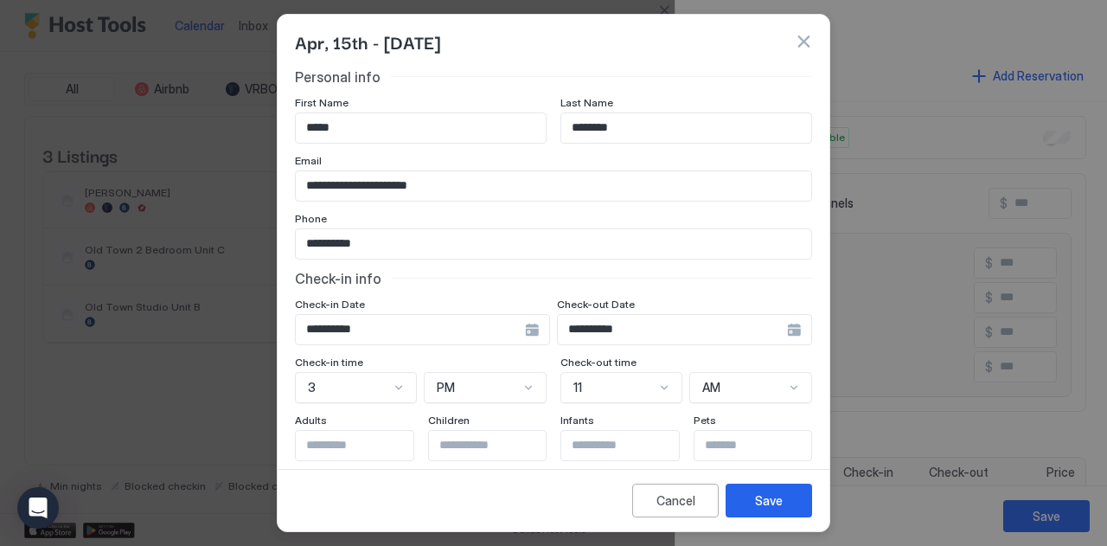
click at [391, 443] on input "Input Field" at bounding box center [367, 445] width 142 height 29
type input "*"
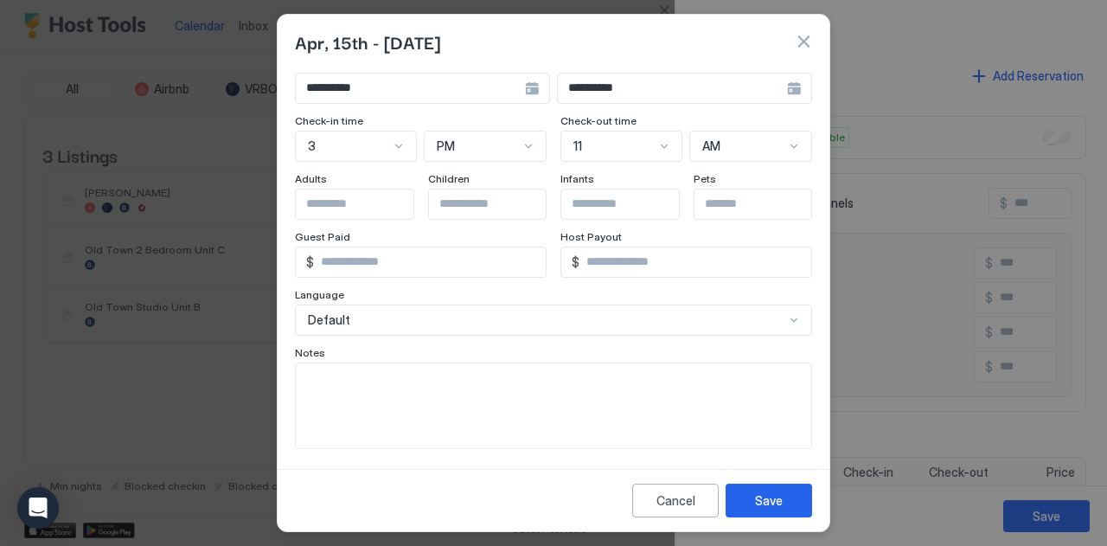
scroll to position [242, 0]
click at [779, 497] on div "Save" at bounding box center [769, 500] width 28 height 18
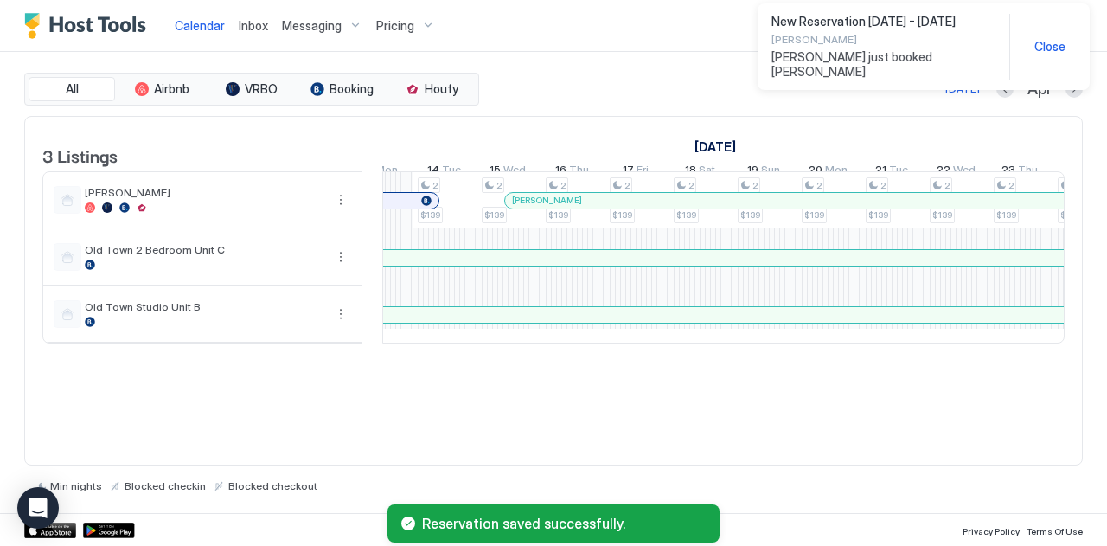
click at [849, 407] on div "3 Listings [DATE] [DATE] [DATE] 18 Wed 19 Thu 20 Fri 21 Sat 22 Sun 23 Mon 24 Tu…" at bounding box center [553, 291] width 1059 height 350
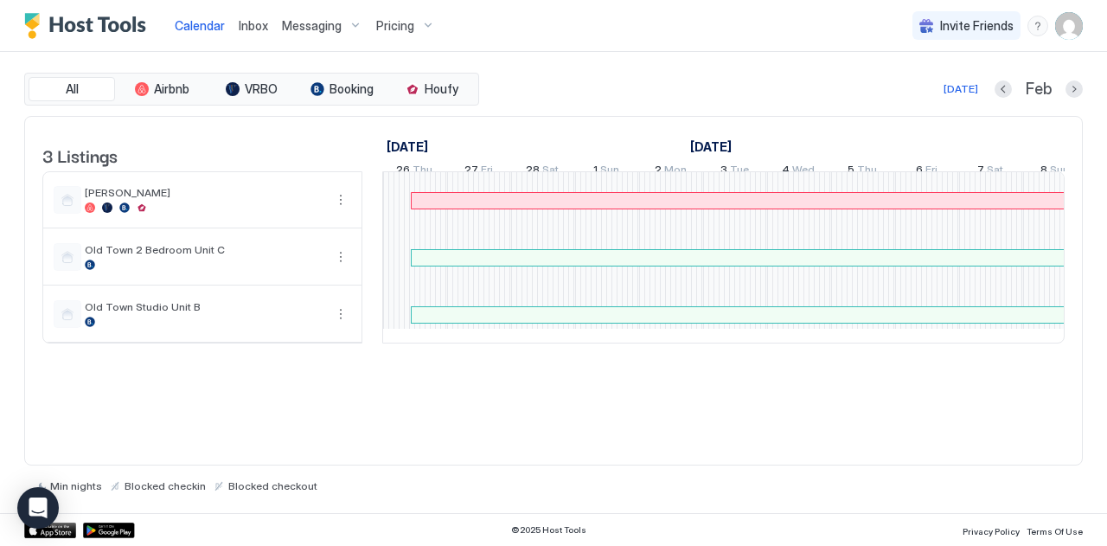
scroll to position [0, 1281]
click at [970, 83] on div "[DATE]" at bounding box center [961, 89] width 35 height 16
